Goal: Find specific page/section

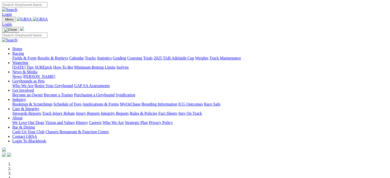
click at [12, 12] on link "Login" at bounding box center [7, 14] width 10 height 4
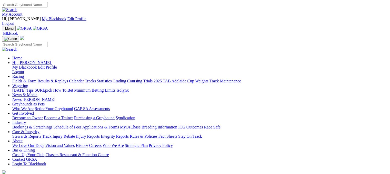
click at [24, 74] on link "Racing" at bounding box center [18, 76] width 12 height 4
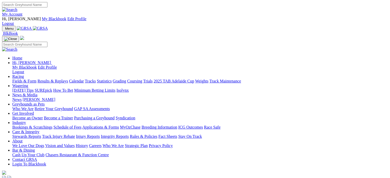
click at [24, 74] on link "Racing" at bounding box center [18, 76] width 12 height 4
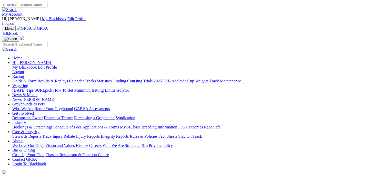
click at [28, 79] on link "Fields & Form" at bounding box center [24, 81] width 24 height 4
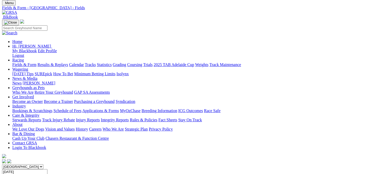
scroll to position [77, 0]
